Goal: Find specific page/section: Find specific page/section

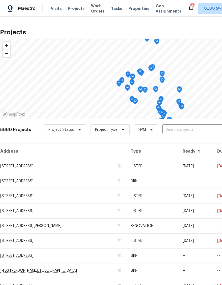
click at [197, 126] on input "text" at bounding box center [192, 130] width 61 height 8
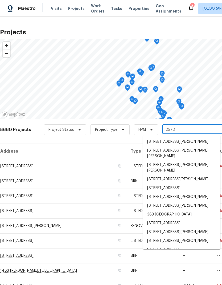
type input "25707"
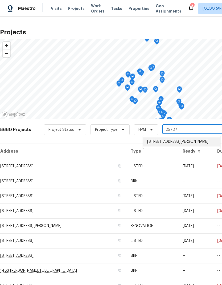
click at [196, 141] on li "[STREET_ADDRESS][PERSON_NAME]" at bounding box center [181, 141] width 77 height 9
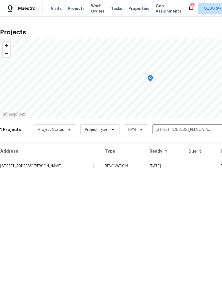
click at [198, 162] on td "--" at bounding box center [200, 166] width 32 height 15
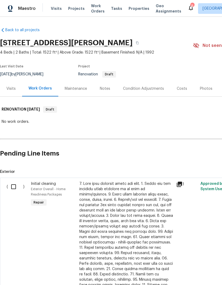
click at [135, 87] on div "Condition Adjustments" at bounding box center [143, 88] width 41 height 5
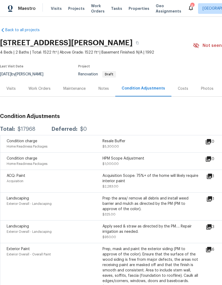
click at [180, 90] on div "Costs" at bounding box center [183, 88] width 10 height 5
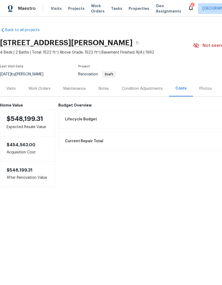
click at [148, 89] on div "Condition Adjustments" at bounding box center [142, 88] width 41 height 5
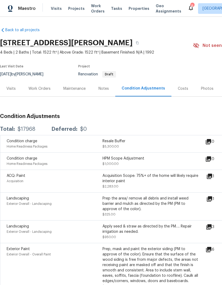
click at [180, 91] on div "Costs" at bounding box center [183, 88] width 10 height 5
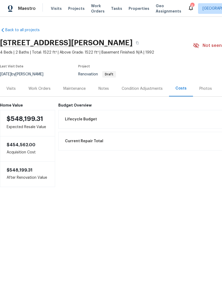
click at [152, 89] on div "Condition Adjustments" at bounding box center [142, 88] width 41 height 5
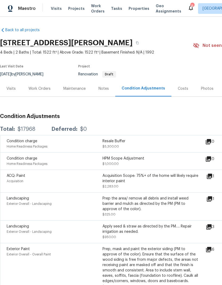
click at [181, 92] on div "Costs" at bounding box center [182, 89] width 23 height 16
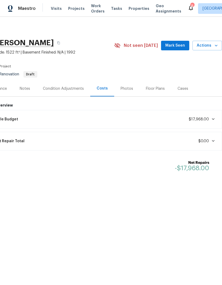
scroll to position [0, 79]
click at [73, 88] on div "Condition Adjustments" at bounding box center [63, 88] width 41 height 5
